Goal: Find specific page/section: Find specific page/section

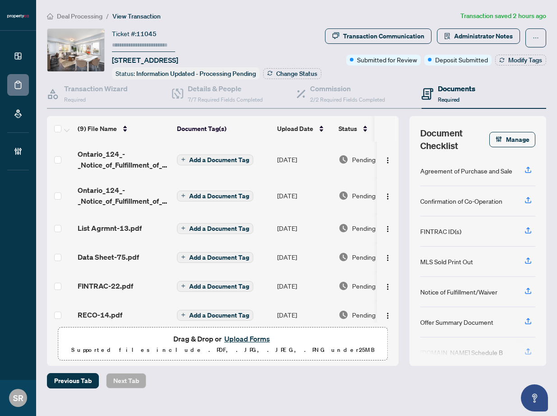
scroll to position [111, 0]
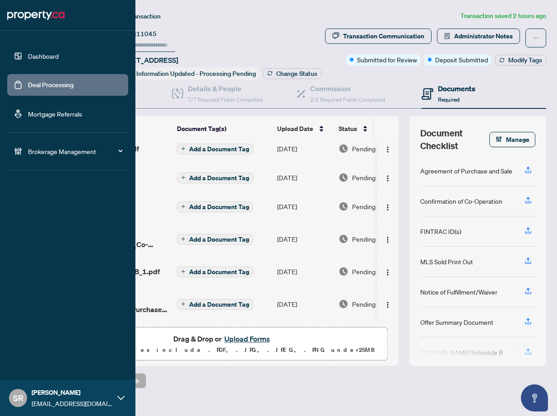
click at [46, 85] on link "Deal Processing" at bounding box center [51, 85] width 46 height 8
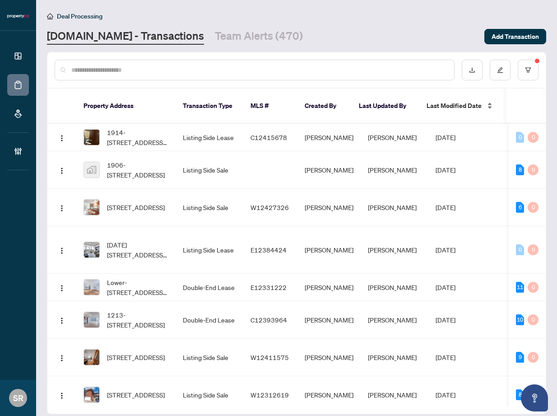
click at [451, 101] on span "Last Modified Date" at bounding box center [453, 106] width 55 height 10
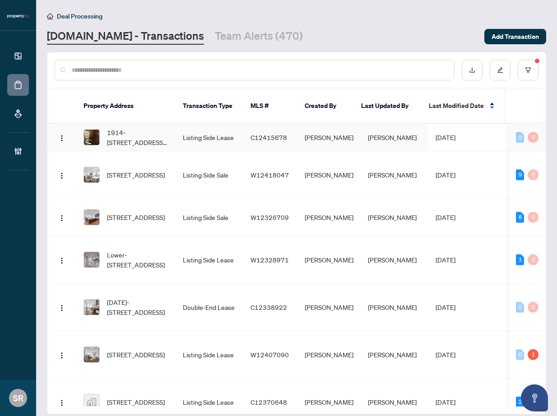
click at [383, 129] on td "[PERSON_NAME]" at bounding box center [395, 138] width 68 height 28
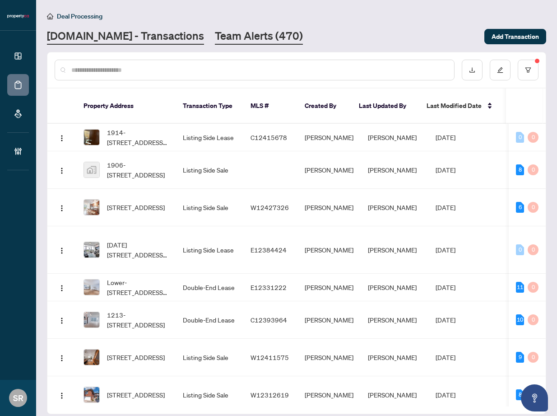
click at [242, 32] on link "Team Alerts (470)" at bounding box center [259, 36] width 88 height 16
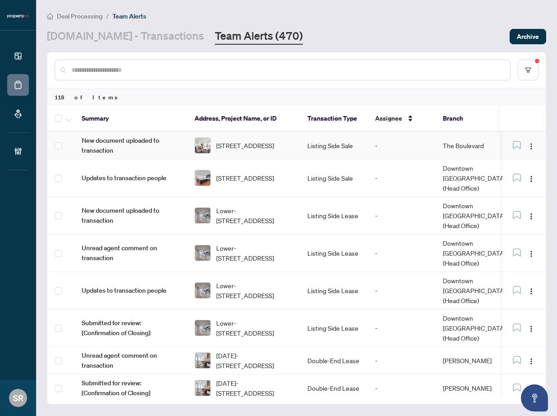
click at [363, 143] on td "Listing Side Sale" at bounding box center [334, 146] width 68 height 28
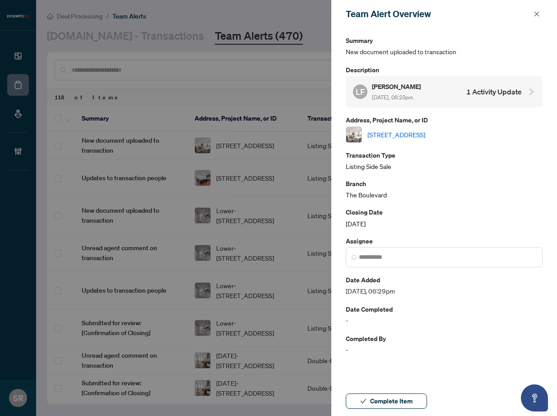
click at [530, 12] on div "Team Alert Overview" at bounding box center [438, 14] width 185 height 14
click at [537, 15] on icon "close" at bounding box center [536, 13] width 5 height 5
